Goal: Complete application form

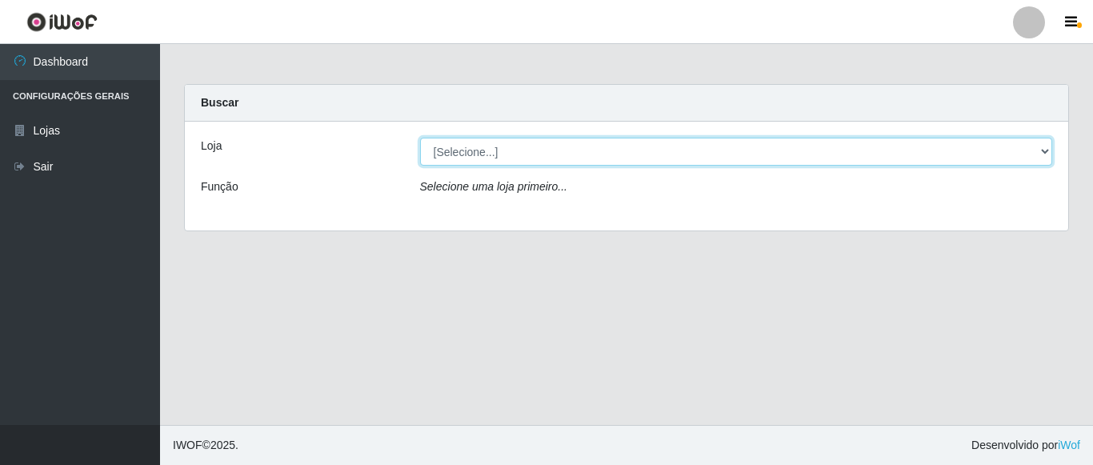
select select "497"
click option "Hiper Queiroz - [GEOGRAPHIC_DATA]" at bounding box center [0, 0] width 0 height 0
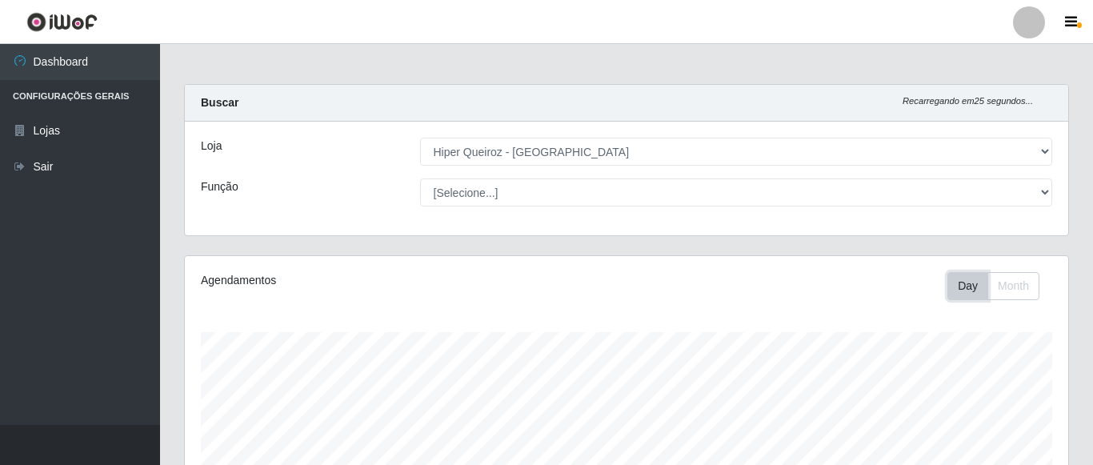
click at [955, 290] on button "Day" at bounding box center [967, 286] width 41 height 28
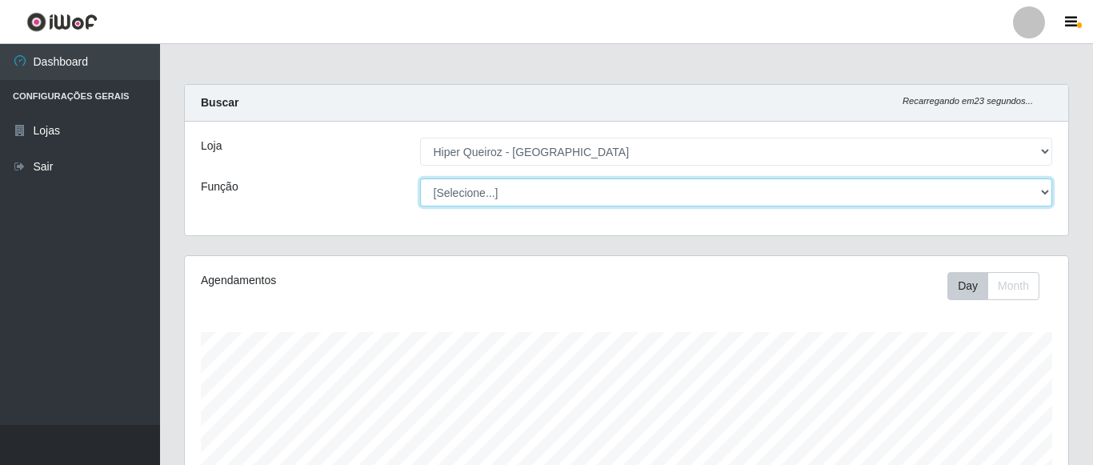
click at [420, 178] on select "[Selecione...] ASG ASG + ASG ++ Embalador Embalador + Embalador ++ Operador de …" at bounding box center [736, 192] width 633 height 28
click option "Embalador" at bounding box center [0, 0] width 0 height 0
click at [420, 178] on select "[Selecione...] ASG ASG + ASG ++ Embalador Embalador + Embalador ++ Operador de …" at bounding box center [736, 192] width 633 height 28
click option "Operador de Caixa" at bounding box center [0, 0] width 0 height 0
click at [420, 178] on select "[Selecione...] ASG ASG + ASG ++ Embalador Embalador + Embalador ++ Operador de …" at bounding box center [736, 192] width 633 height 28
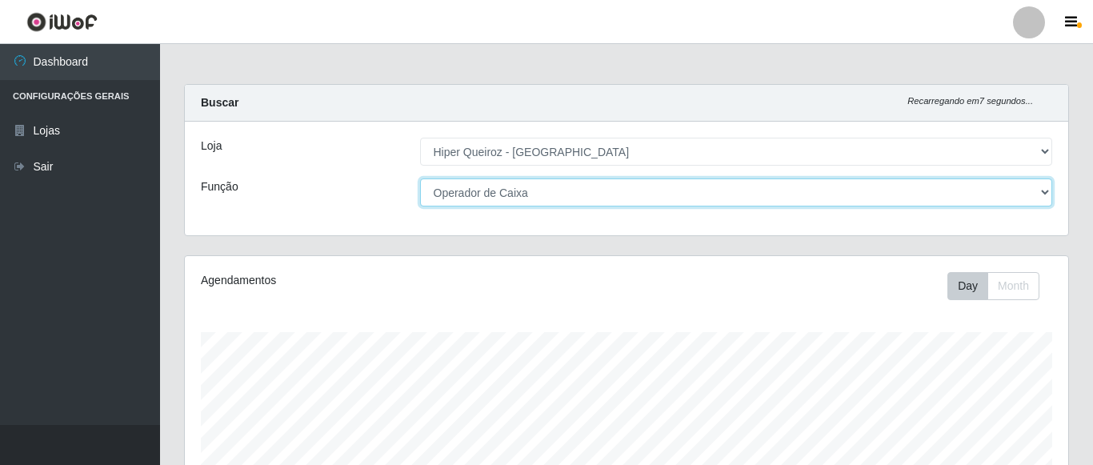
select select "24"
click option "Repositor" at bounding box center [0, 0] width 0 height 0
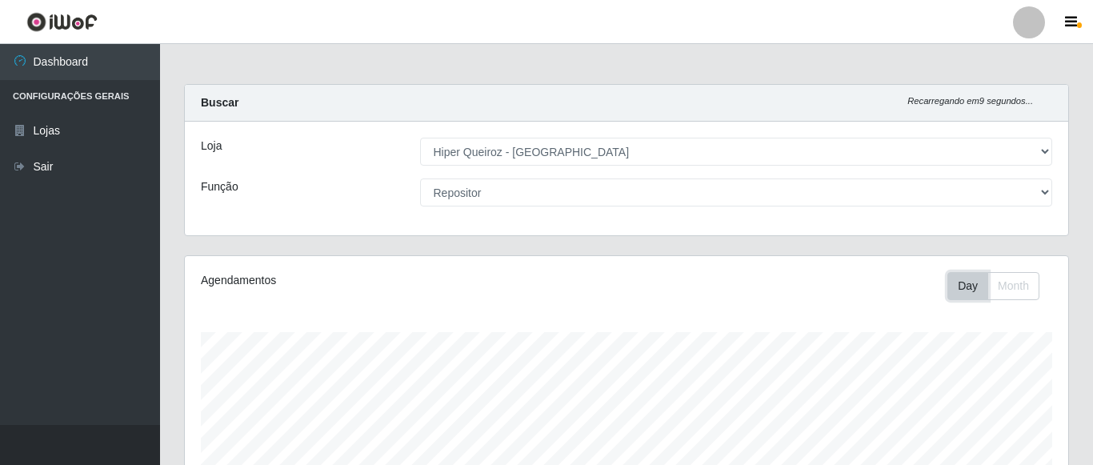
click at [961, 290] on button "Day" at bounding box center [967, 286] width 41 height 28
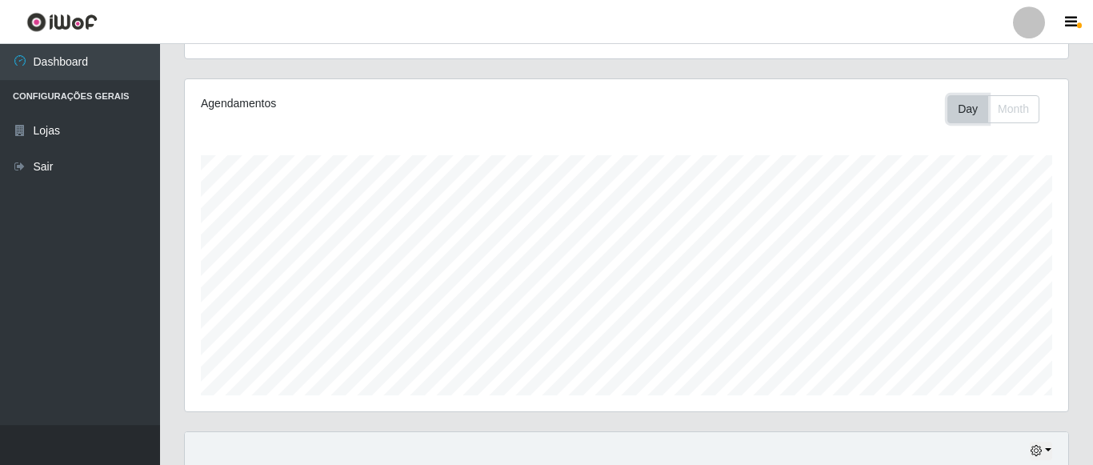
scroll to position [68, 0]
